Goal: Find specific page/section: Find specific page/section

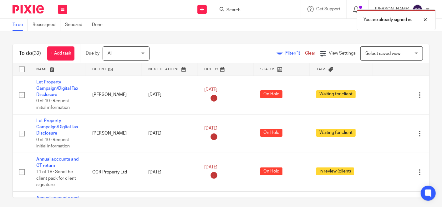
drag, startPoint x: 260, startPoint y: 7, endPoint x: 243, endPoint y: 9, distance: 17.6
click at [243, 9] on div "You are already signed in." at bounding box center [328, 18] width 215 height 24
click at [236, 9] on div "You are already signed in." at bounding box center [328, 18] width 215 height 24
click at [236, 9] on input "Search" at bounding box center [254, 11] width 56 height 6
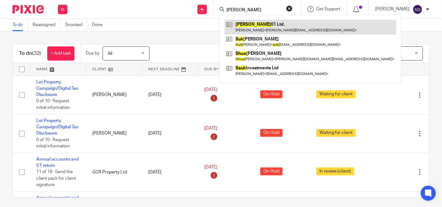
type input "[PERSON_NAME]"
click at [283, 27] on link at bounding box center [311, 27] width 172 height 14
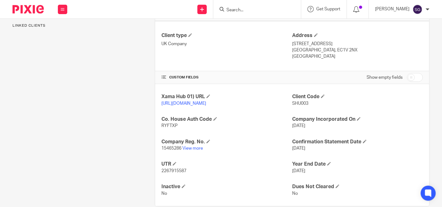
scroll to position [164, 0]
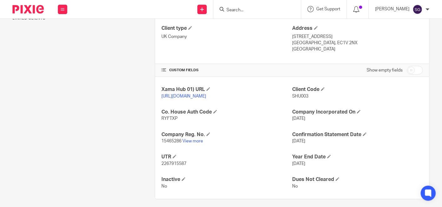
drag, startPoint x: 192, startPoint y: 141, endPoint x: 192, endPoint y: 148, distance: 6.9
click at [192, 144] on div "Company Reg. No. 15465286 View more" at bounding box center [227, 137] width 131 height 13
click at [192, 144] on p "15465286 View more" at bounding box center [227, 141] width 131 height 6
click at [198, 143] on link "View more" at bounding box center [192, 141] width 21 height 4
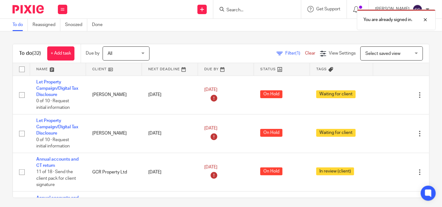
click at [250, 11] on div "You are already signed in." at bounding box center [328, 18] width 215 height 24
click at [244, 12] on input "Search" at bounding box center [254, 11] width 56 height 6
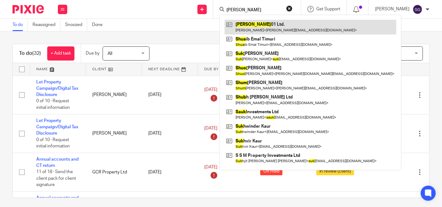
type input "[PERSON_NAME]"
click at [263, 29] on link at bounding box center [311, 27] width 172 height 14
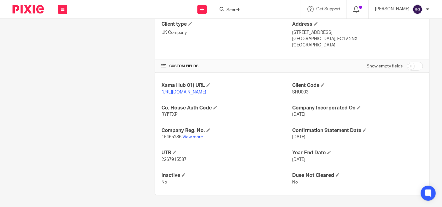
scroll to position [169, 0]
